Goal: Information Seeking & Learning: Learn about a topic

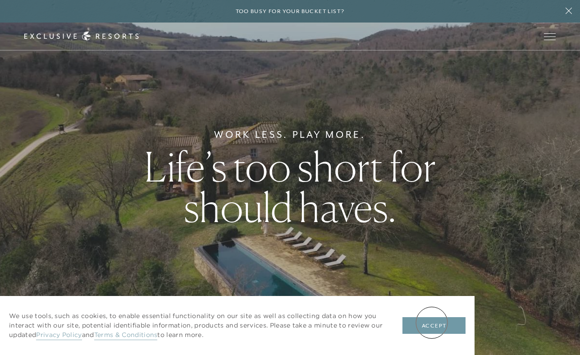
click at [432, 323] on button "Accept" at bounding box center [434, 325] width 63 height 17
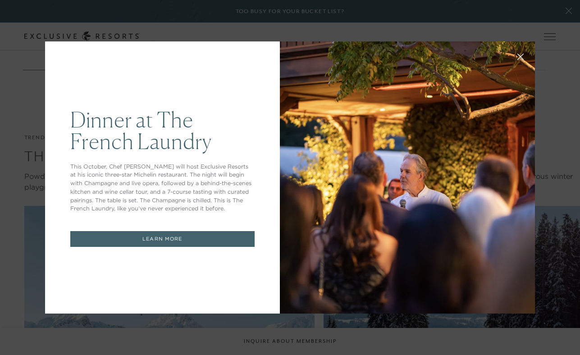
click at [520, 55] on icon at bounding box center [521, 57] width 7 height 7
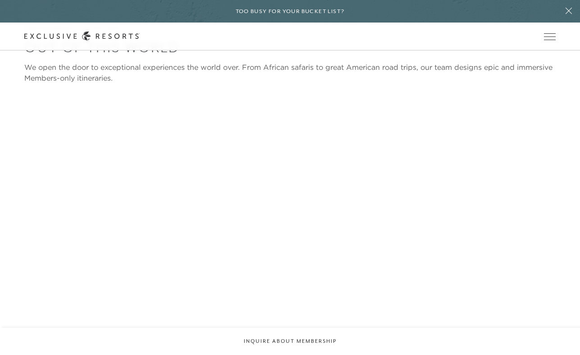
scroll to position [2022, 0]
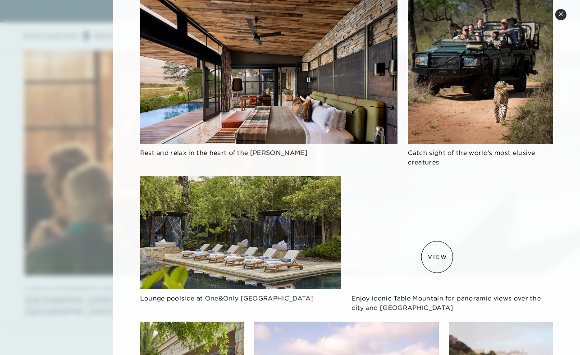
scroll to position [205, 0]
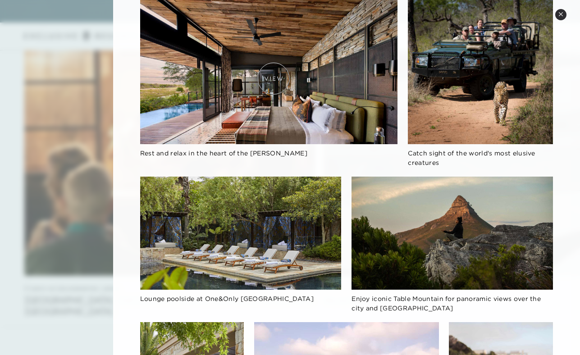
click at [274, 78] on img at bounding box center [269, 72] width 258 height 145
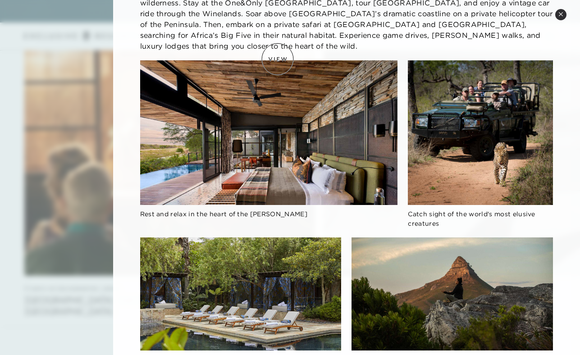
scroll to position [142, 0]
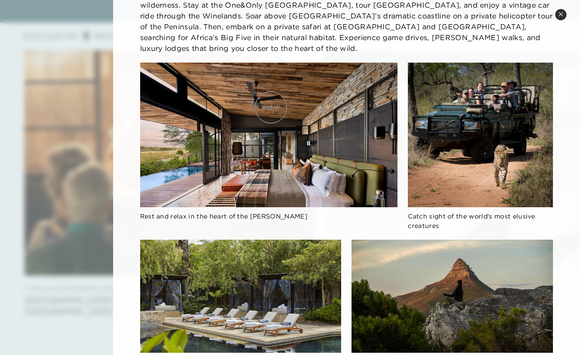
click at [271, 107] on img at bounding box center [269, 135] width 258 height 145
click at [295, 69] on img at bounding box center [269, 135] width 258 height 145
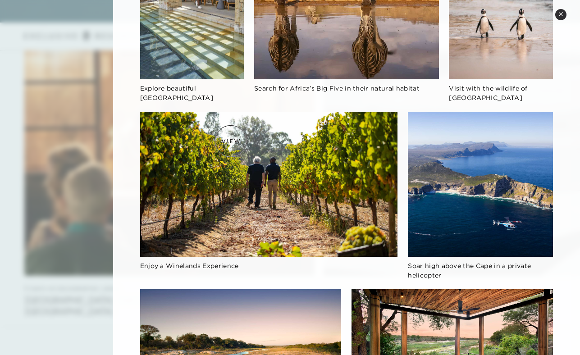
scroll to position [694, 0]
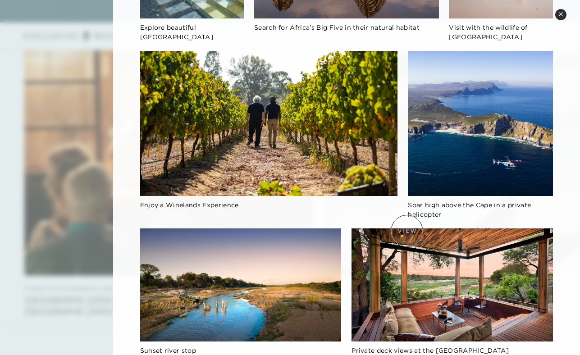
click at [407, 231] on img at bounding box center [453, 285] width 202 height 113
click at [407, 230] on img at bounding box center [453, 285] width 202 height 113
click at [564, 18] on button "Close quickview" at bounding box center [561, 14] width 11 height 11
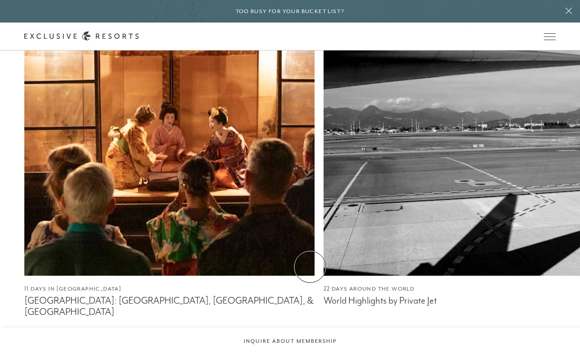
click at [311, 270] on div "Our Experience Collection Out Of This World We open the door to exceptional exp…" at bounding box center [302, 165] width 556 height 375
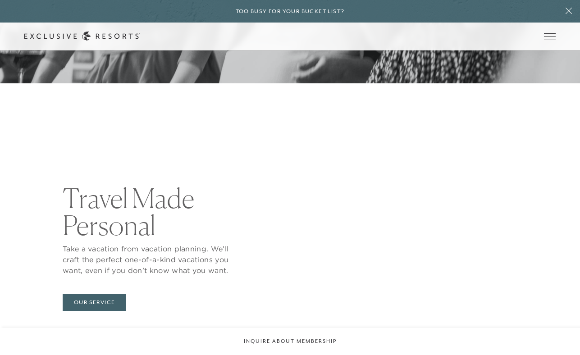
scroll to position [2753, 0]
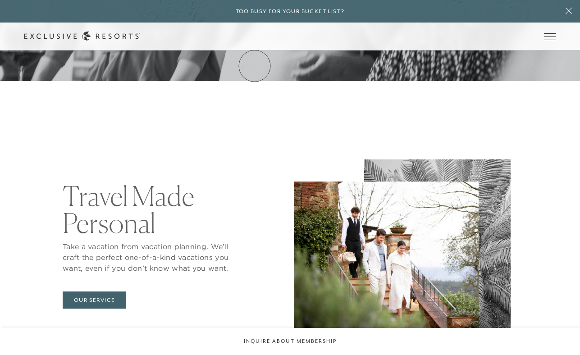
click at [0, 0] on link "How it works" at bounding box center [0, 0] width 0 height 0
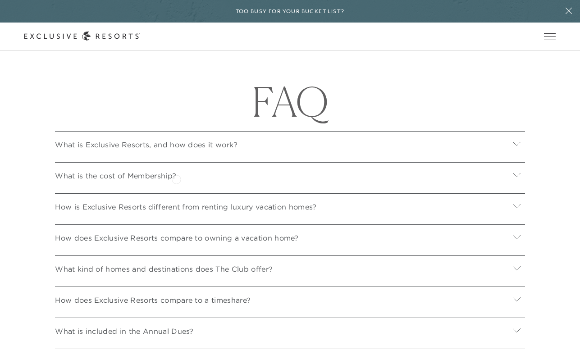
scroll to position [3108, 0]
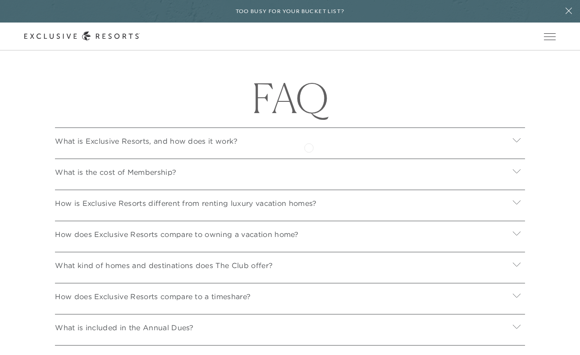
click at [309, 147] on div "What is Exclusive Resorts, and how does it work?" at bounding box center [290, 140] width 470 height 24
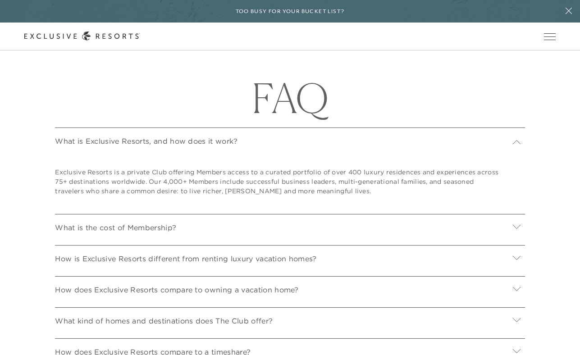
click at [309, 147] on div "What is Exclusive Resorts, and how does it work?" at bounding box center [290, 140] width 470 height 24
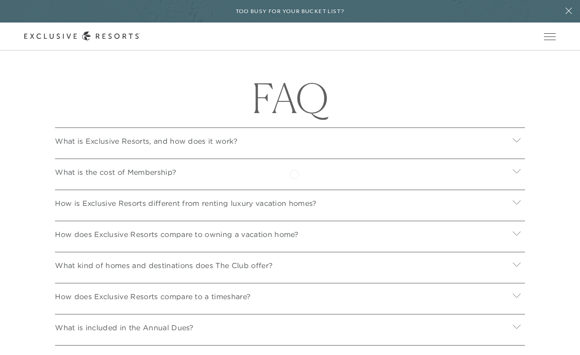
click at [294, 174] on div "What is the cost of Membership?" at bounding box center [290, 171] width 470 height 24
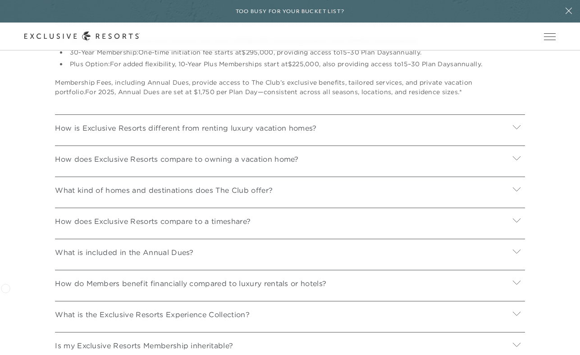
scroll to position [3291, 0]
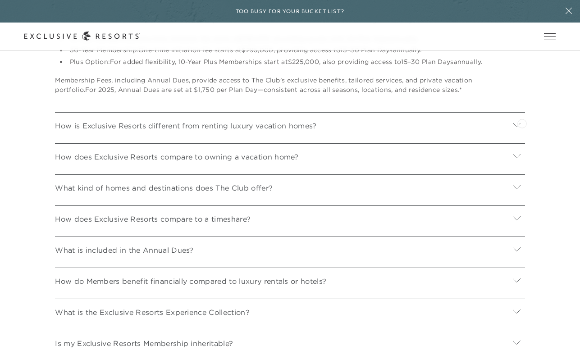
click at [522, 123] on div at bounding box center [517, 126] width 17 height 22
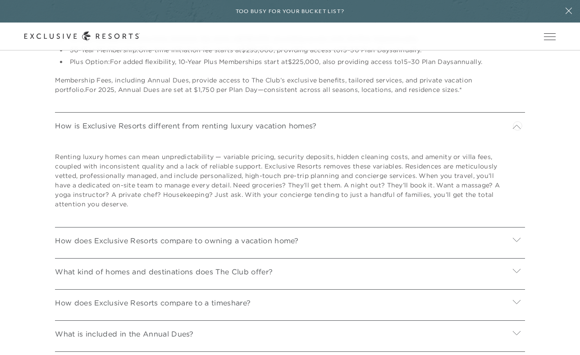
click at [518, 125] on icon at bounding box center [517, 127] width 9 height 9
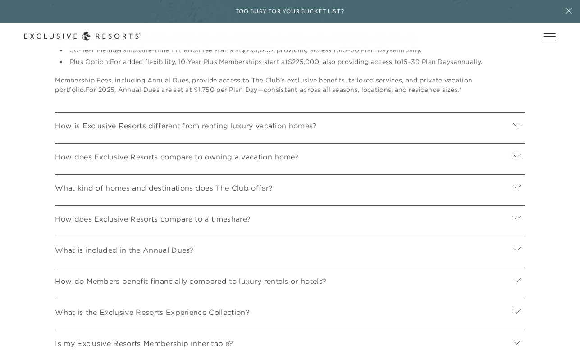
click at [516, 155] on icon at bounding box center [517, 156] width 8 height 4
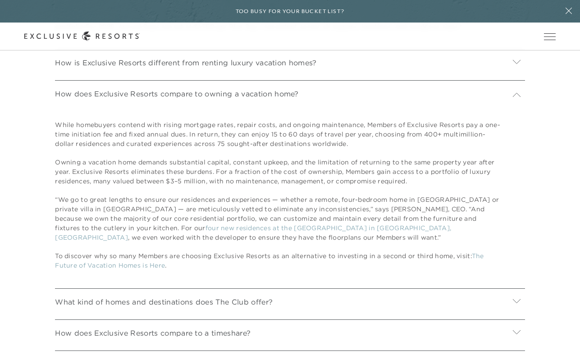
scroll to position [3351, 0]
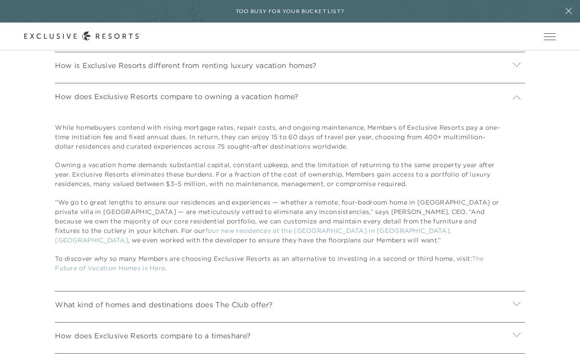
click at [519, 89] on div at bounding box center [517, 97] width 17 height 22
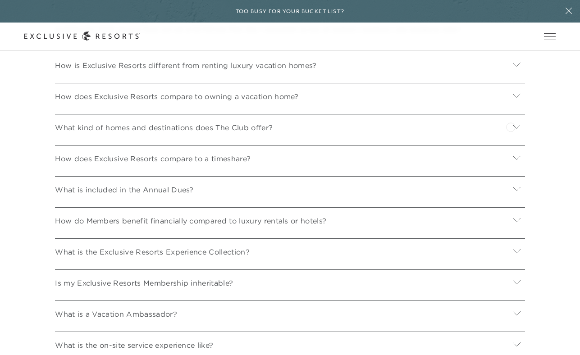
click at [511, 126] on div at bounding box center [517, 128] width 17 height 22
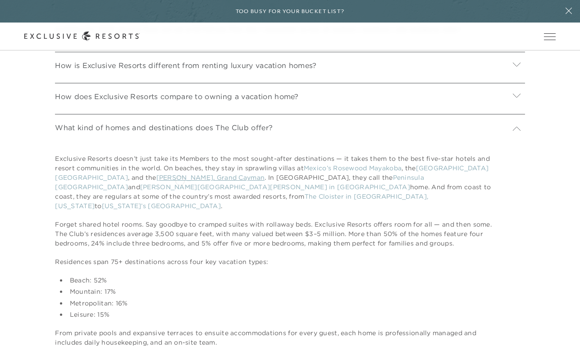
click at [180, 180] on link "[PERSON_NAME], Grand Cayman" at bounding box center [210, 178] width 109 height 8
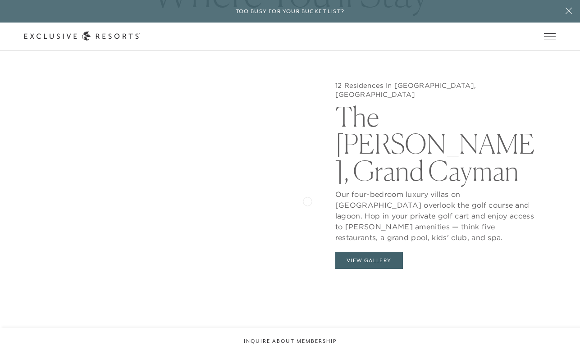
scroll to position [821, 0]
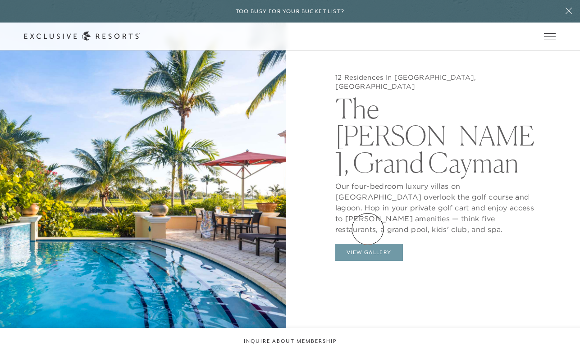
click at [368, 244] on button "View Gallery" at bounding box center [369, 252] width 68 height 17
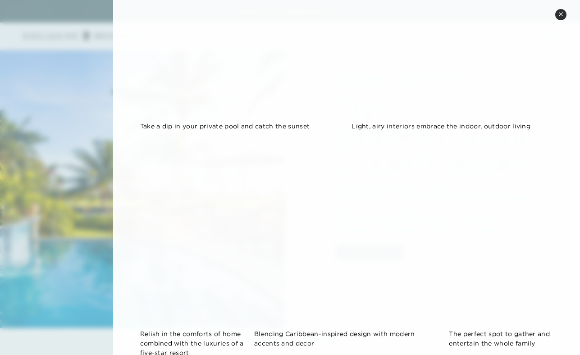
scroll to position [860, 0]
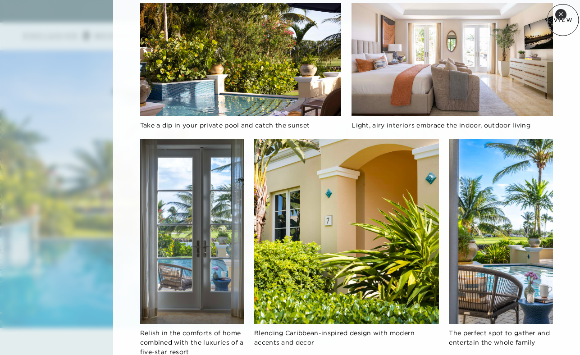
click at [562, 13] on icon at bounding box center [561, 14] width 4 height 4
